Goal: Find specific page/section: Find specific page/section

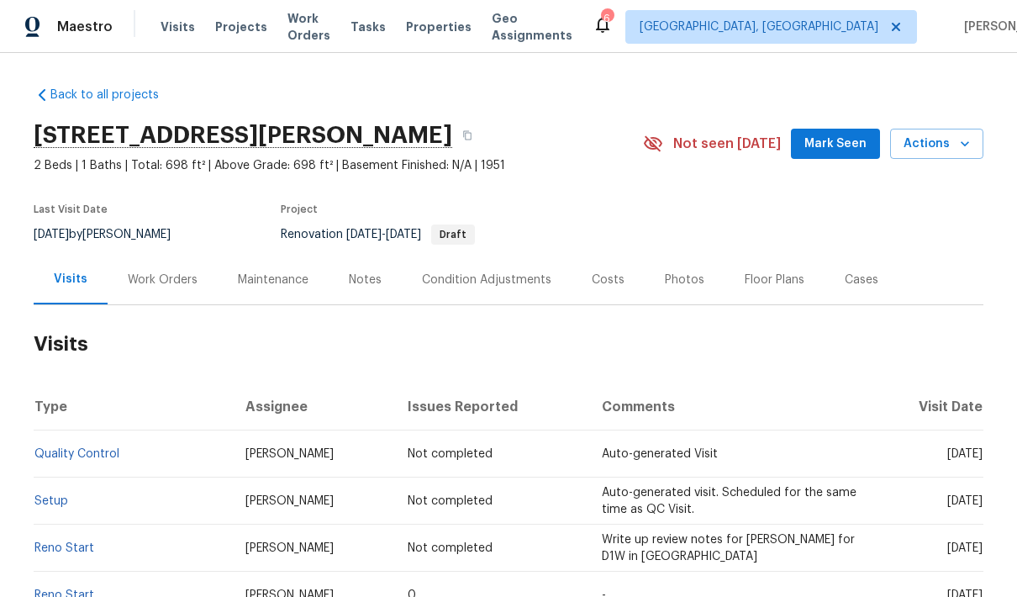
click at [461, 28] on span "Properties" at bounding box center [439, 26] width 66 height 17
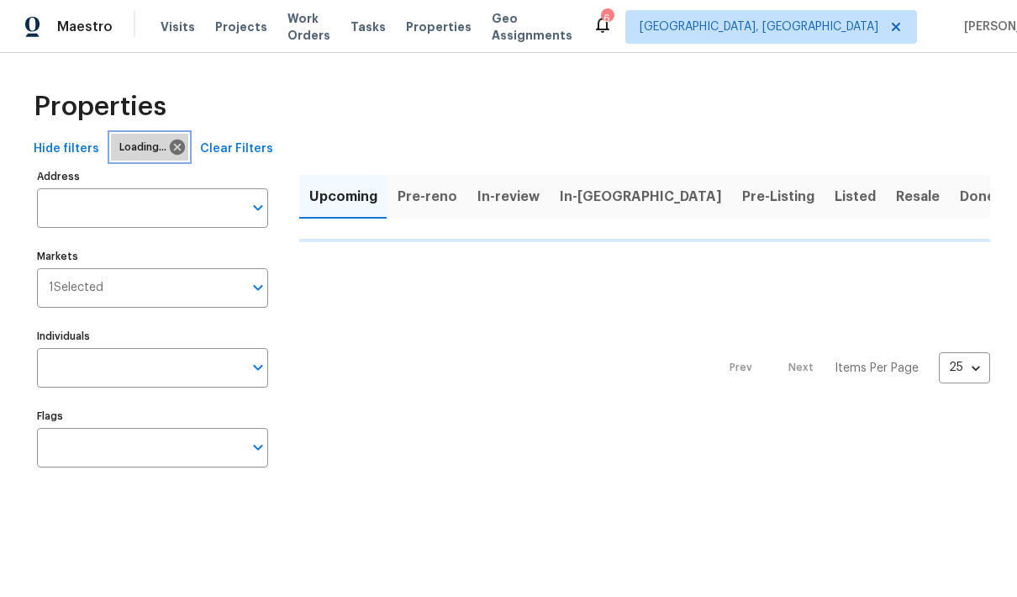
click at [170, 150] on icon at bounding box center [177, 147] width 15 height 15
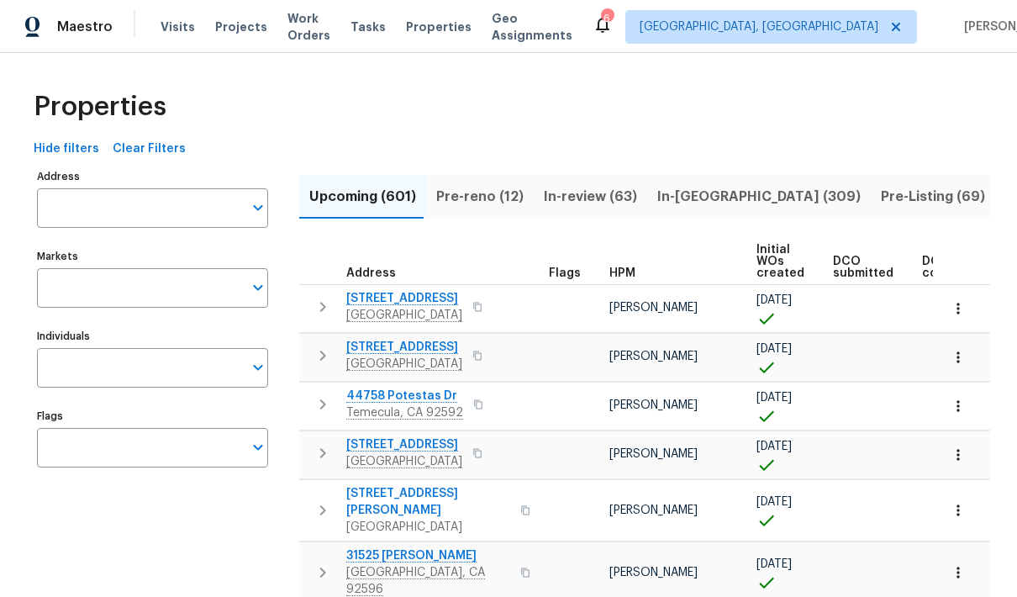
click at [128, 207] on input "Address" at bounding box center [140, 208] width 206 height 40
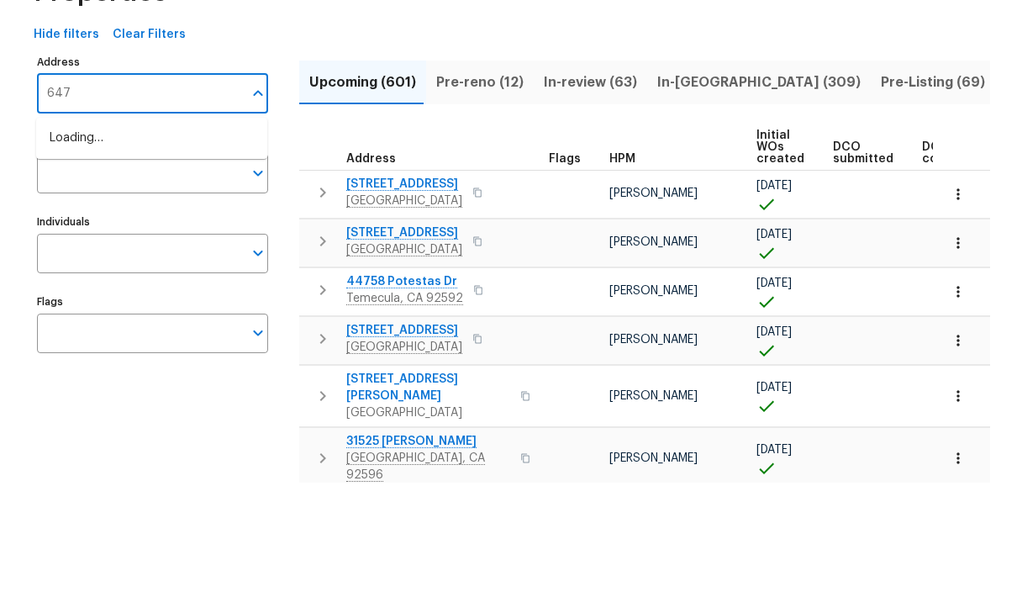
type input "6472"
click at [176, 239] on li "6472 Merom Ct Indianapolis IN 46268" at bounding box center [151, 253] width 231 height 29
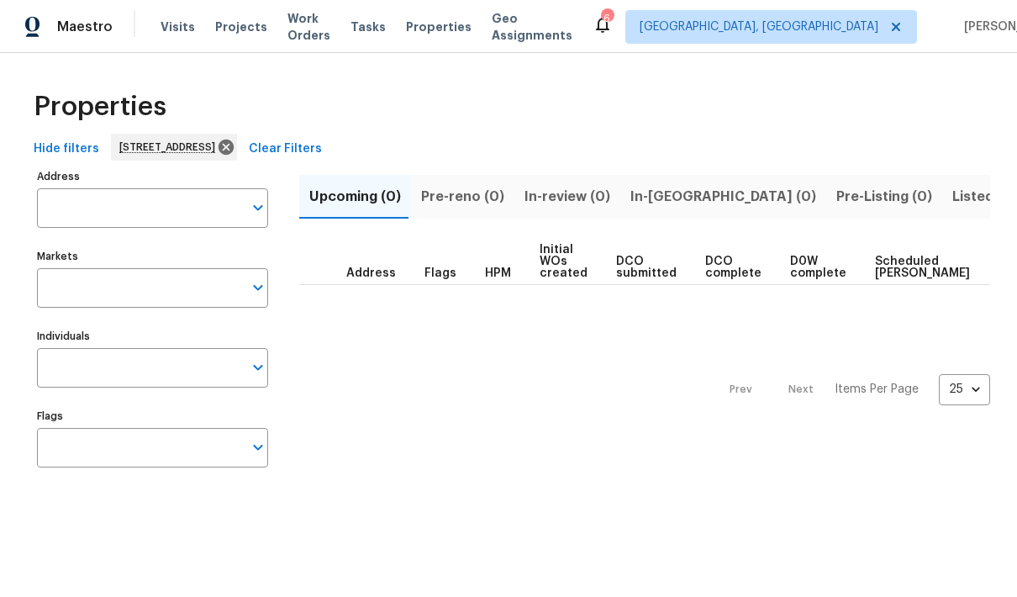
type input "6472 Merom Ct Indianapolis IN 46268"
click at [952, 201] on span "Listed (1)" at bounding box center [982, 197] width 61 height 24
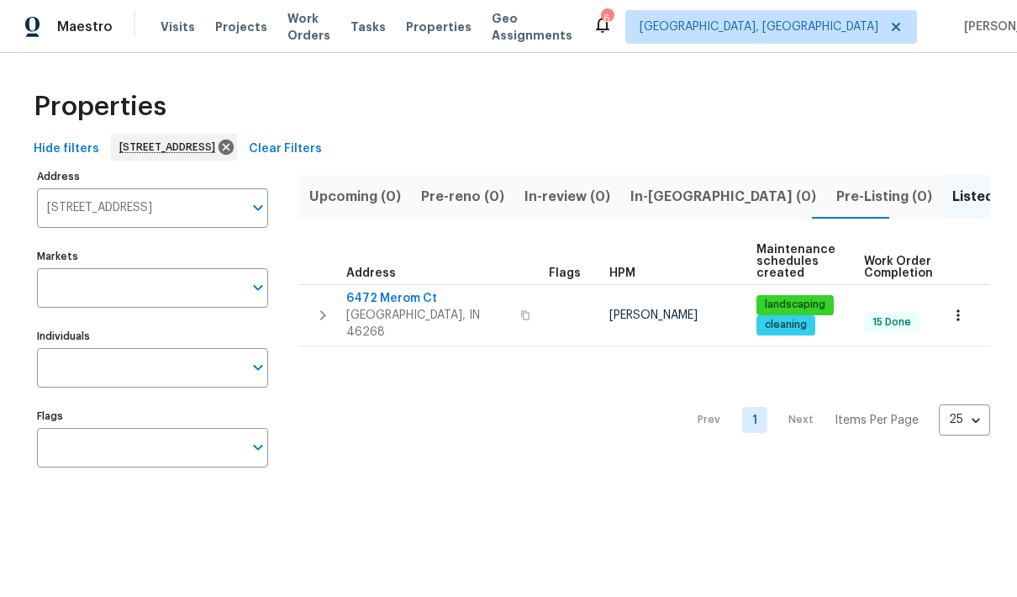
click at [398, 290] on span "6472 Merom Ct" at bounding box center [428, 298] width 164 height 17
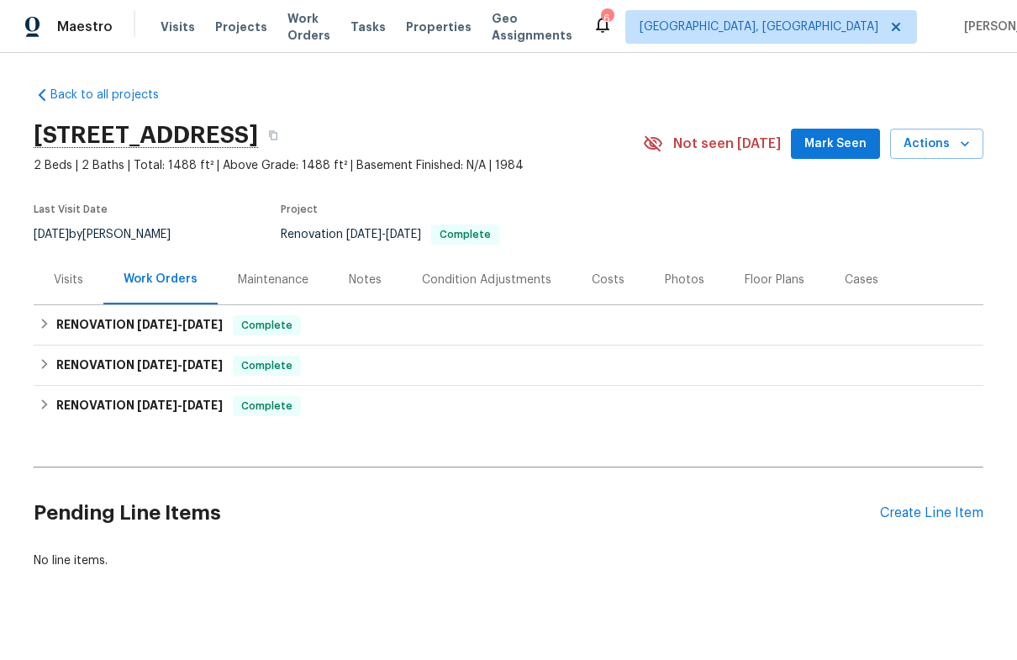
click at [599, 290] on div "Costs" at bounding box center [608, 280] width 73 height 50
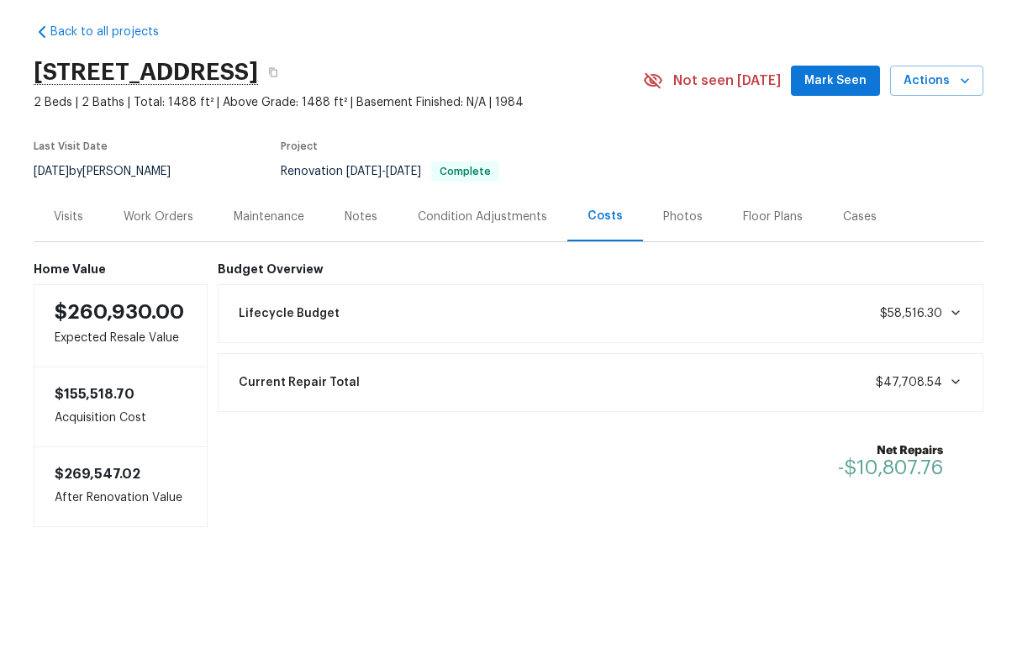
scroll to position [33, 0]
click at [956, 438] on icon at bounding box center [955, 444] width 13 height 13
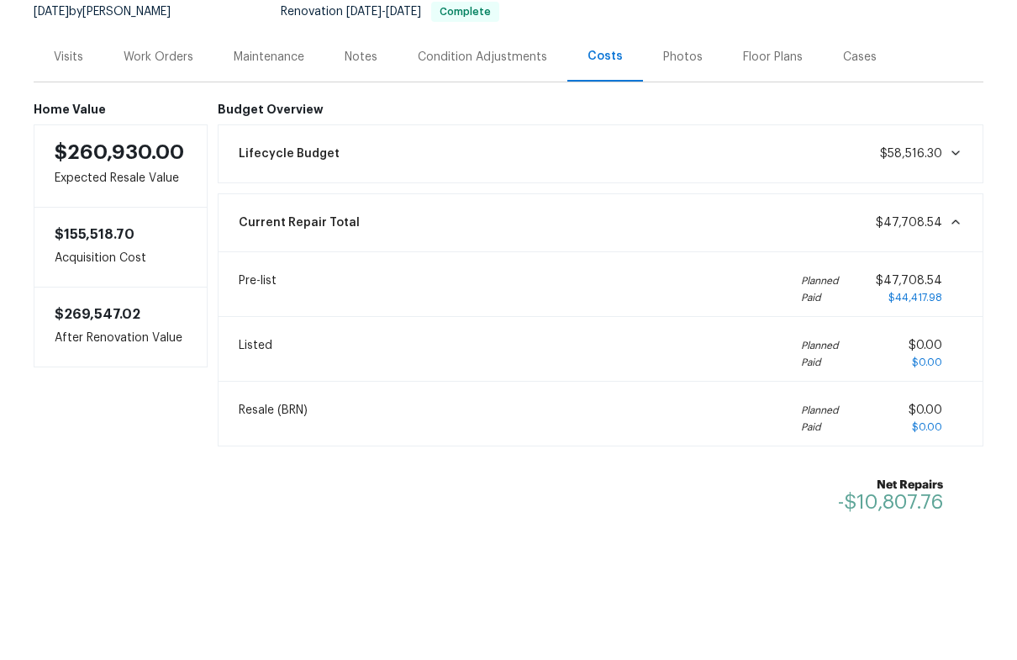
scroll to position [158, 0]
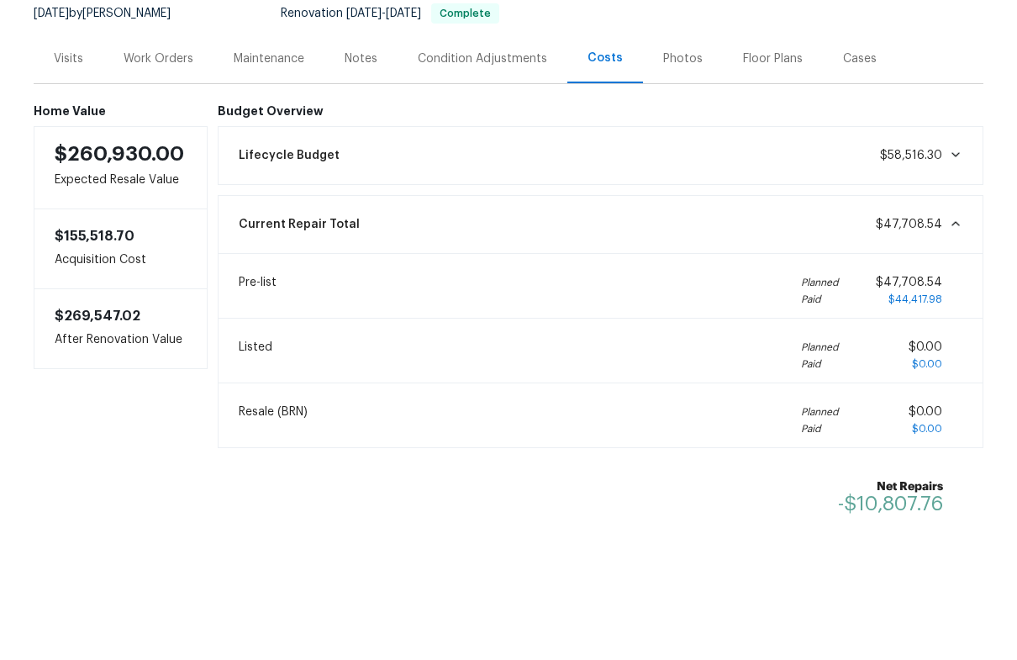
click at [960, 269] on div "Current Repair Total $47,708.54" at bounding box center [601, 287] width 745 height 37
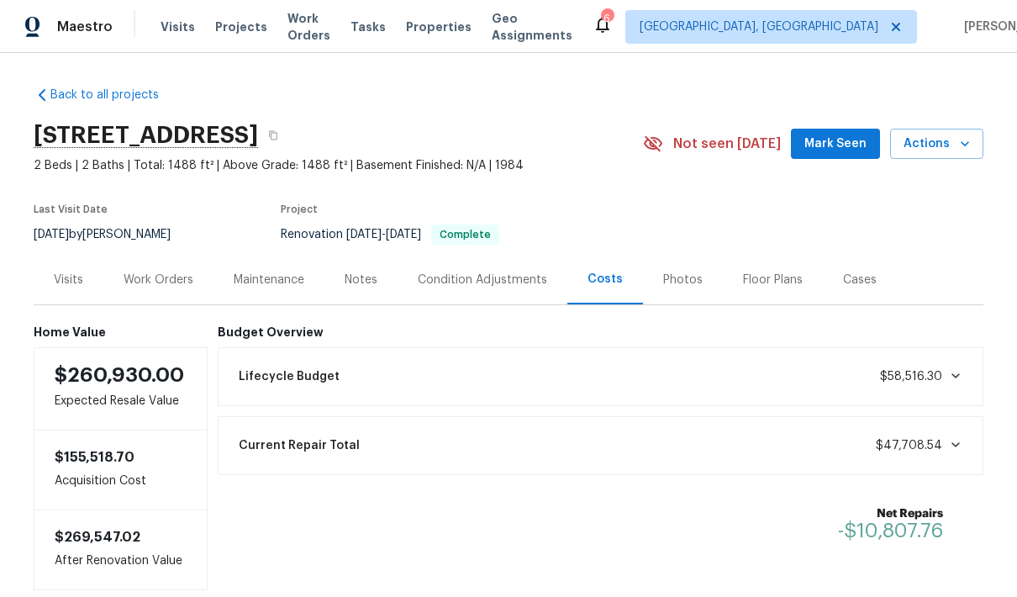
scroll to position [0, 0]
click at [61, 269] on div "Visits" at bounding box center [69, 280] width 70 height 50
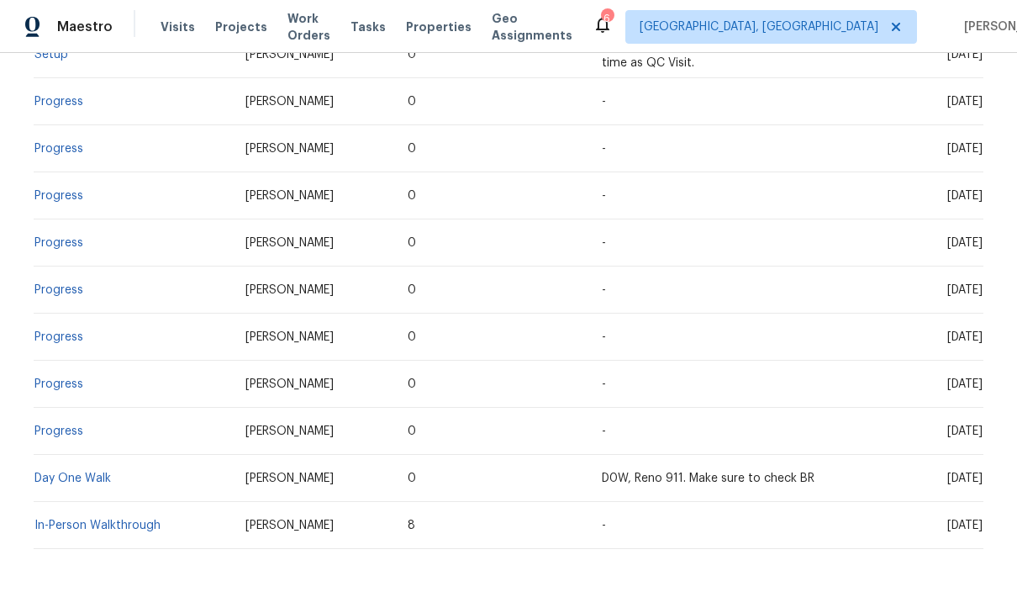
scroll to position [540, 0]
click at [84, 525] on link "In-Person Walkthrough" at bounding box center [97, 526] width 126 height 12
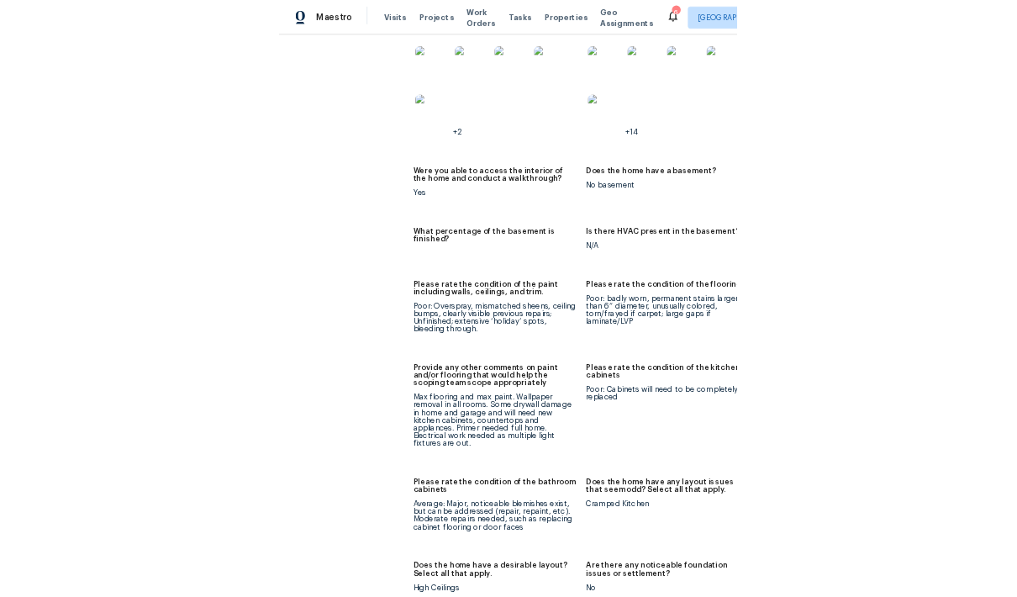
scroll to position [2383, 0]
